Goal: Register for event/course

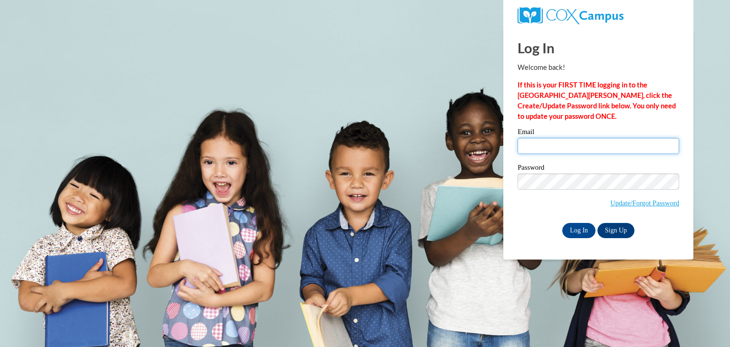
click at [557, 151] on input "Email" at bounding box center [599, 146] width 162 height 16
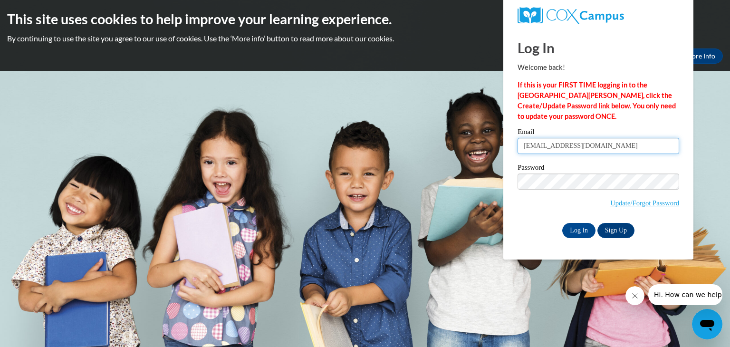
type input "jayekayee26@gmail.com"
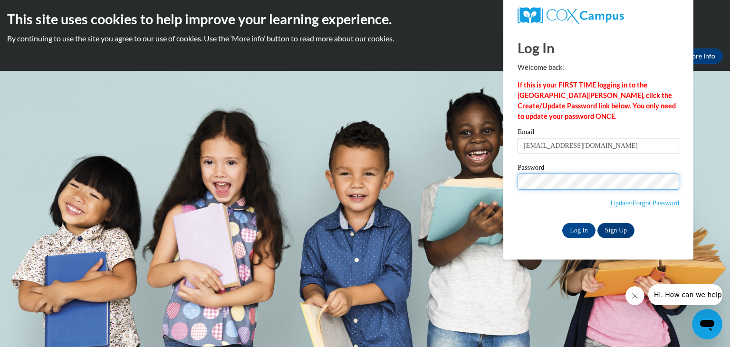
click at [562, 223] on input "Log In" at bounding box center [578, 230] width 33 height 15
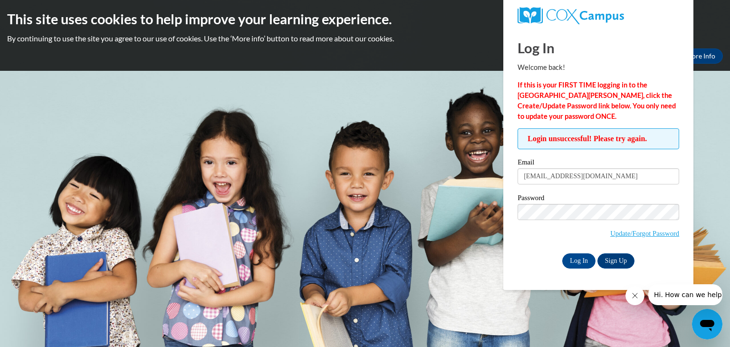
click at [576, 220] on span "Update/Forgot Password" at bounding box center [599, 223] width 162 height 39
click at [562, 253] on input "Log In" at bounding box center [578, 260] width 33 height 15
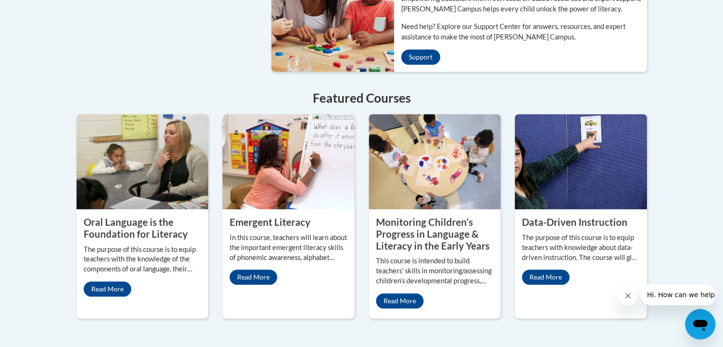
scroll to position [836, 0]
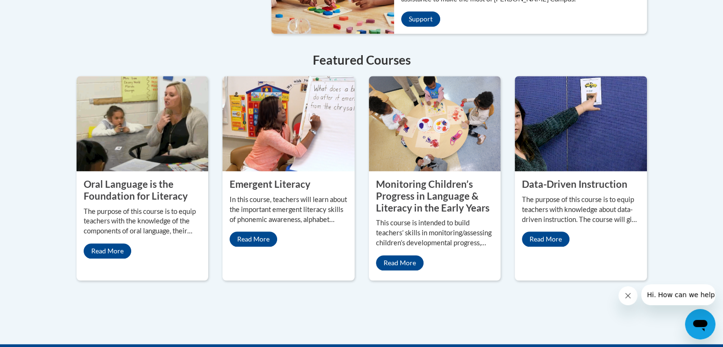
click at [542, 226] on div "Data-Driven Instruction The purpose of this course is to equip teachers with kn…" at bounding box center [581, 212] width 132 height 83
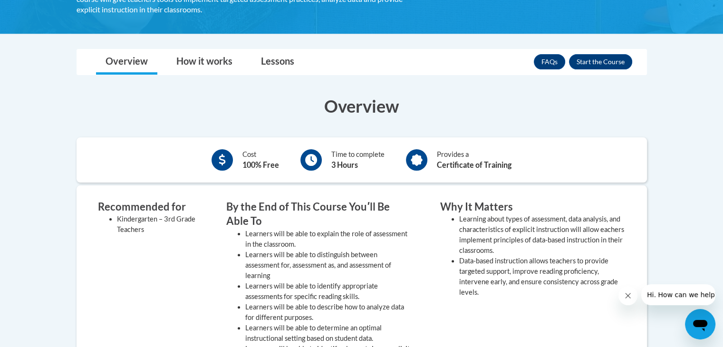
scroll to position [234, 0]
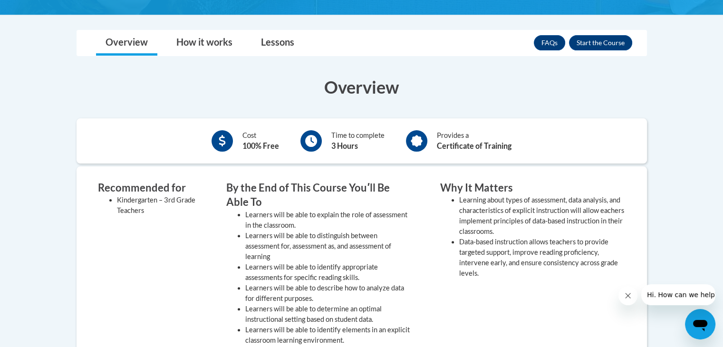
click at [594, 23] on body "This site uses cookies to help improve your learning experience. By continuing …" at bounding box center [361, 270] width 723 height 1009
click at [593, 46] on button "Enroll" at bounding box center [600, 42] width 63 height 15
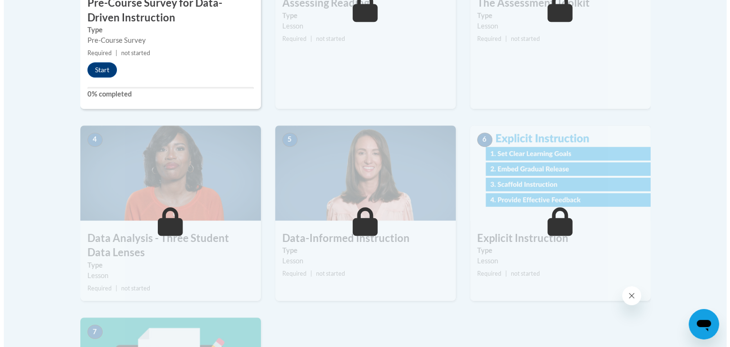
scroll to position [367, 0]
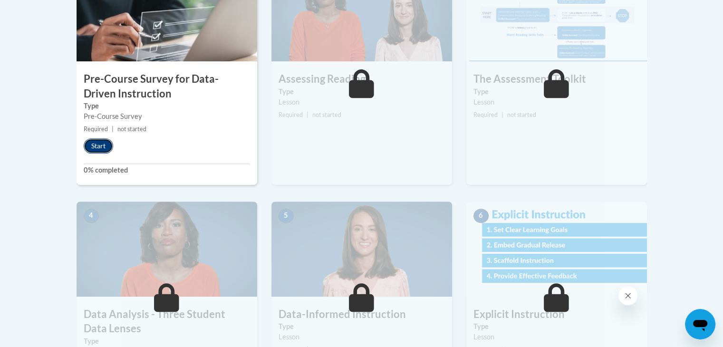
click at [93, 144] on button "Start" at bounding box center [98, 145] width 29 height 15
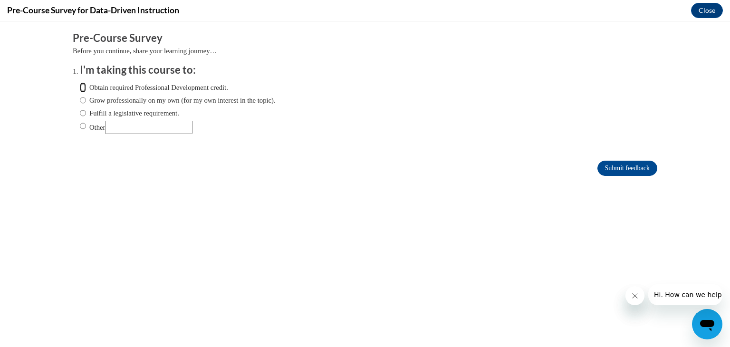
scroll to position [0, 0]
click at [80, 88] on input "Obtain required Professional Development credit." at bounding box center [83, 87] width 6 height 10
radio input "true"
click at [624, 164] on input "Submit feedback" at bounding box center [627, 168] width 60 height 15
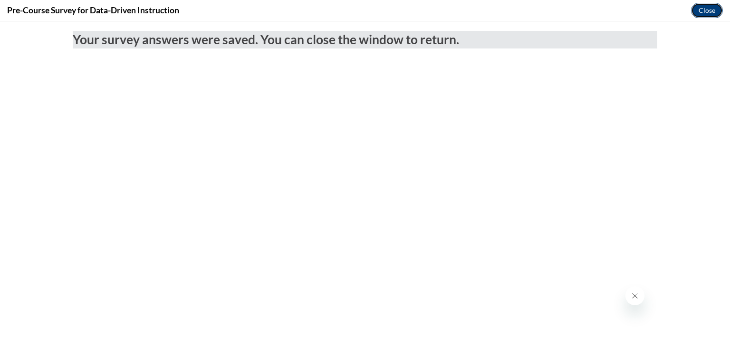
click at [703, 12] on button "Close" at bounding box center [707, 10] width 32 height 15
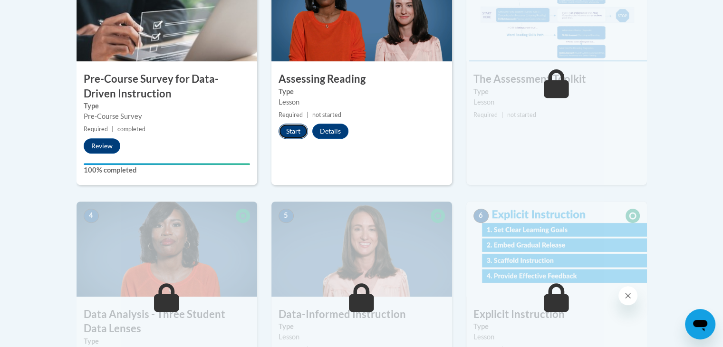
click at [292, 130] on button "Start" at bounding box center [292, 131] width 29 height 15
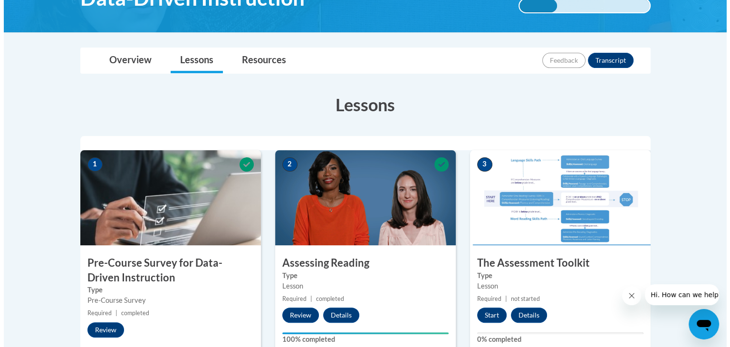
scroll to position [234, 0]
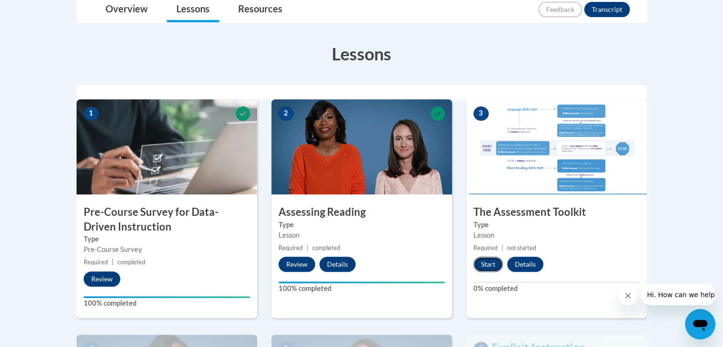
click at [493, 259] on button "Start" at bounding box center [487, 264] width 29 height 15
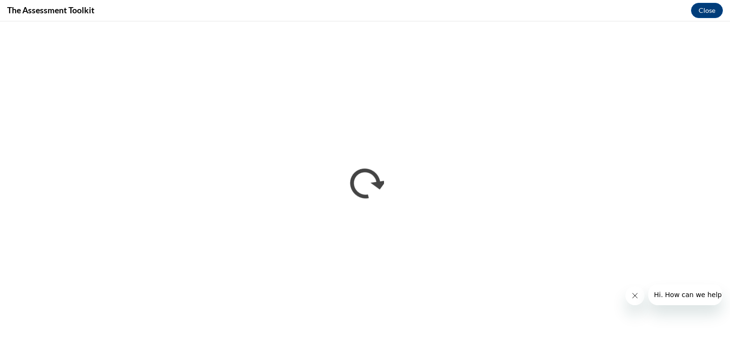
scroll to position [0, 0]
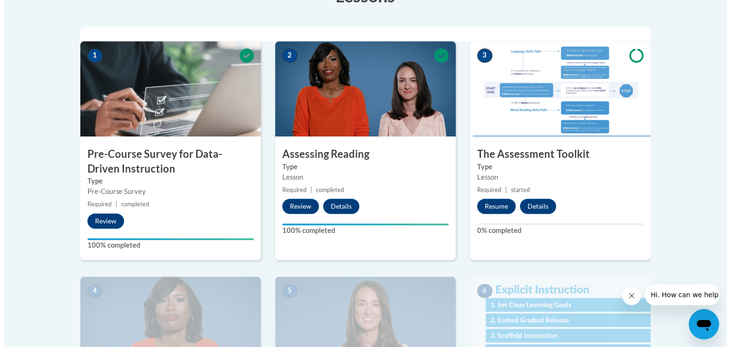
scroll to position [324, 0]
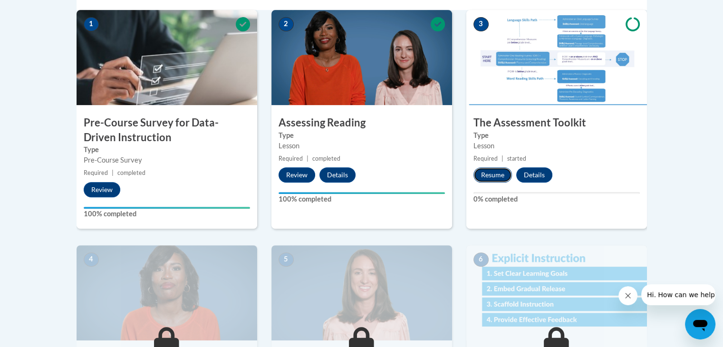
click at [490, 176] on button "Resume" at bounding box center [492, 174] width 38 height 15
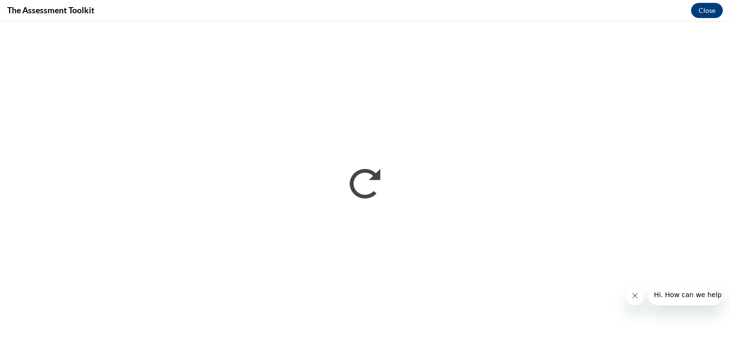
scroll to position [0, 0]
